Goal: Task Accomplishment & Management: Manage account settings

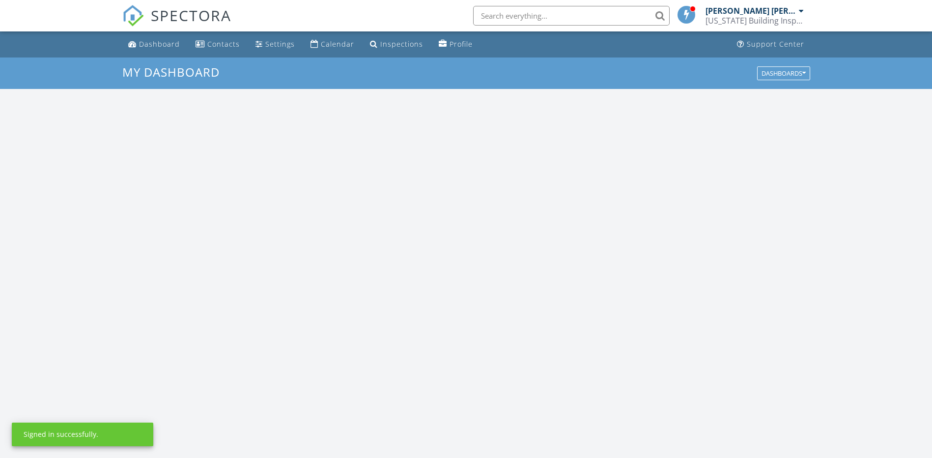
scroll to position [909, 947]
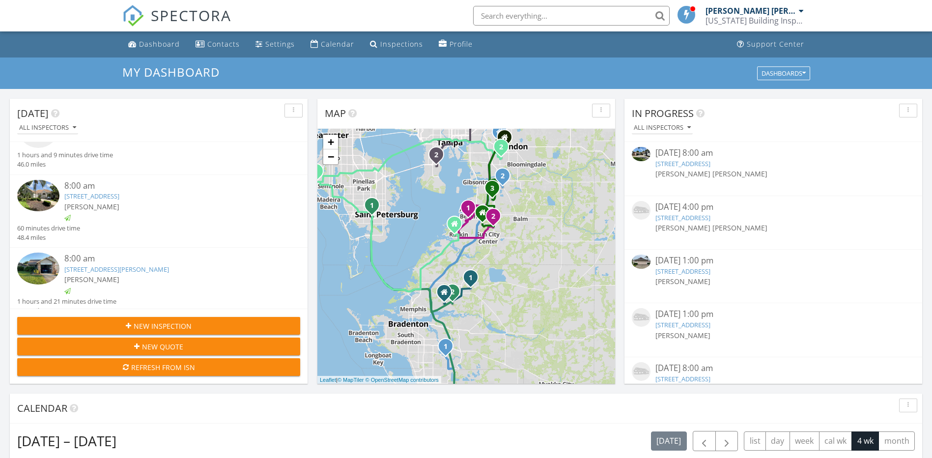
scroll to position [229, 0]
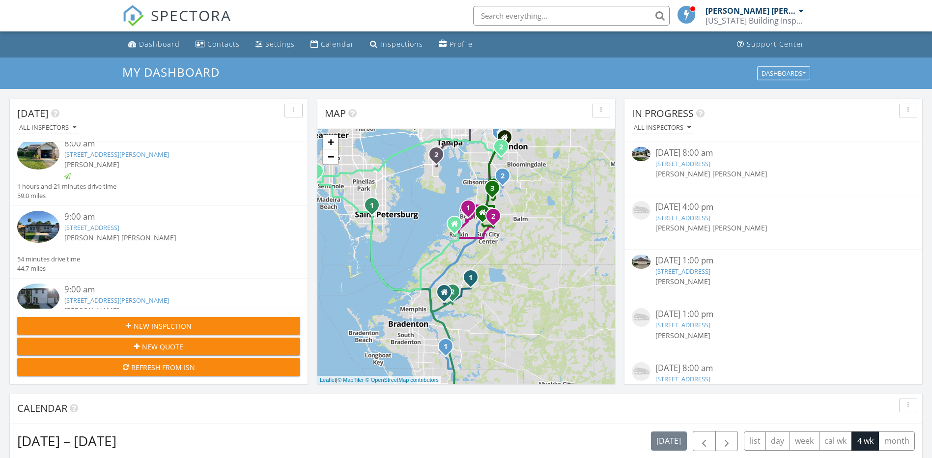
click at [106, 232] on div "[PERSON_NAME] [PERSON_NAME]" at bounding box center [170, 237] width 212 height 10
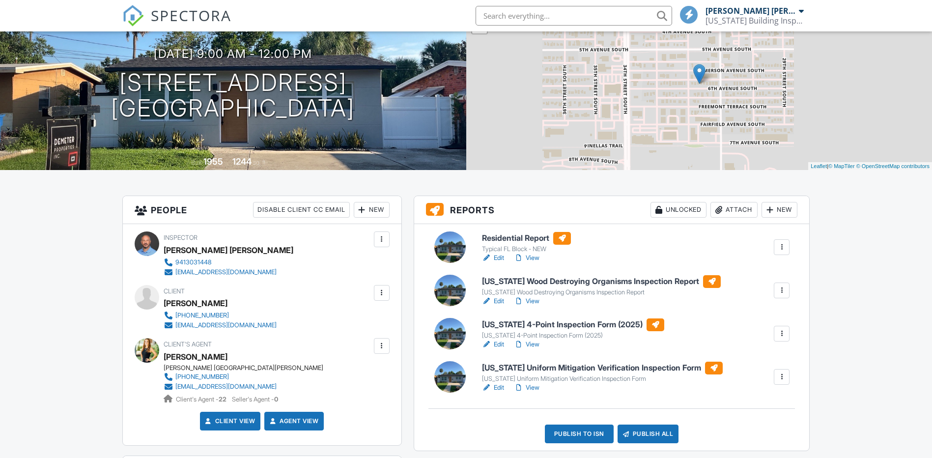
scroll to position [114, 0]
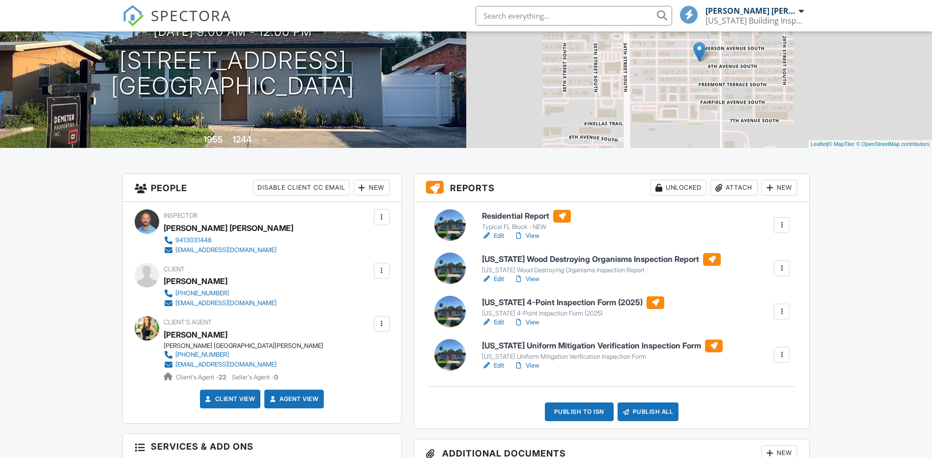
click at [498, 232] on link "Edit" at bounding box center [493, 236] width 22 height 10
